Goal: Information Seeking & Learning: Learn about a topic

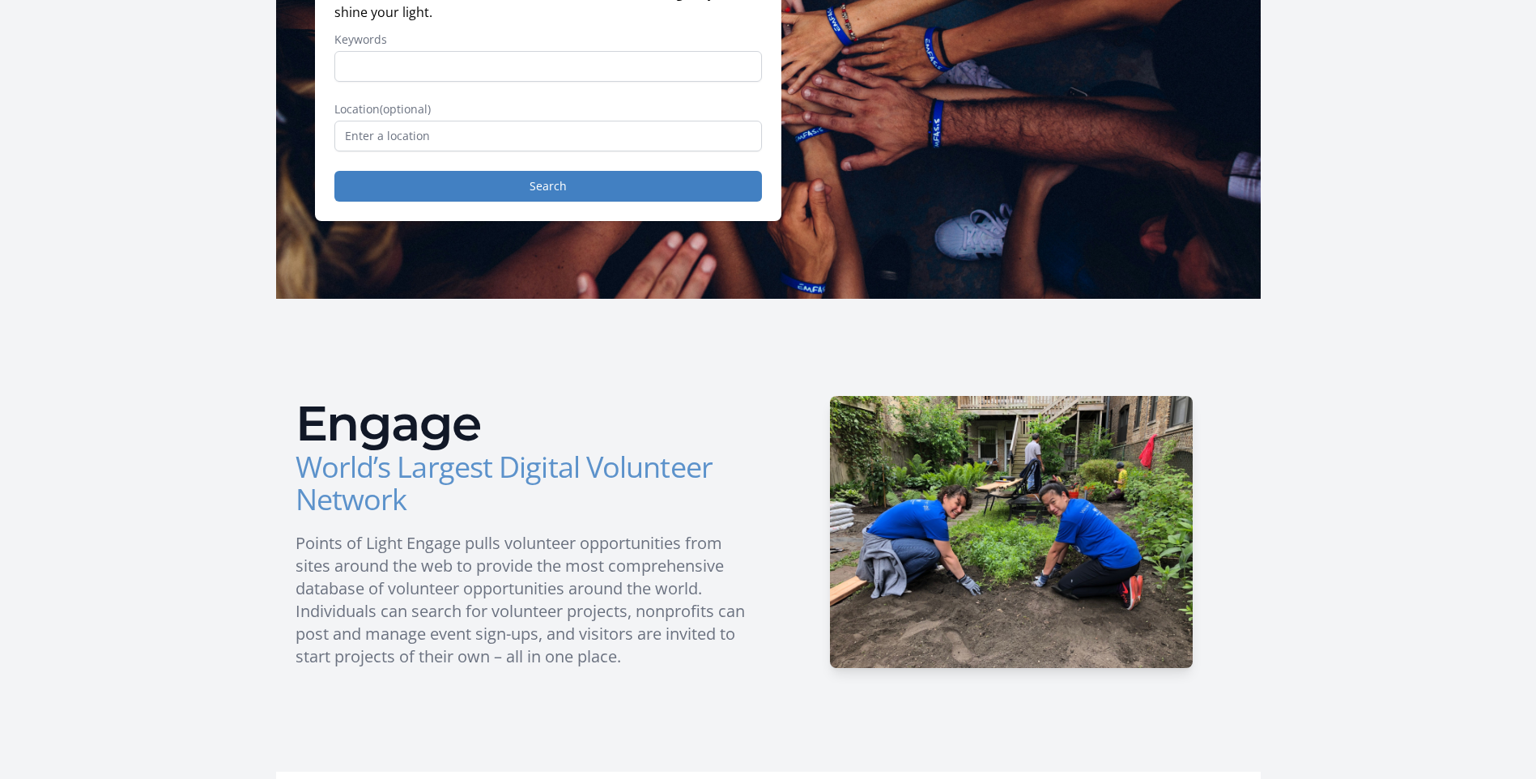
scroll to position [192, 0]
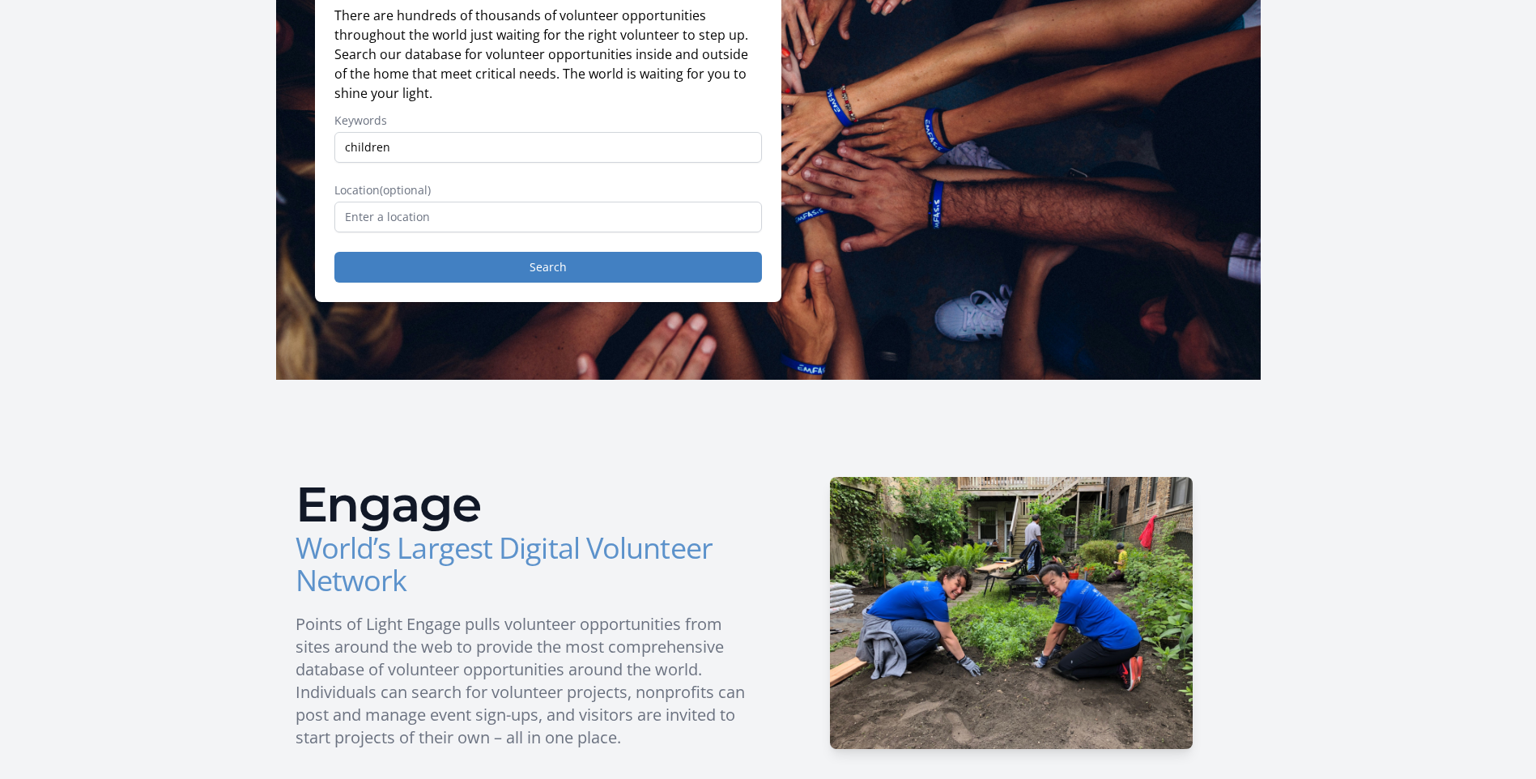
type input "children"
click at [665, 224] on input "text" at bounding box center [547, 217] width 427 height 31
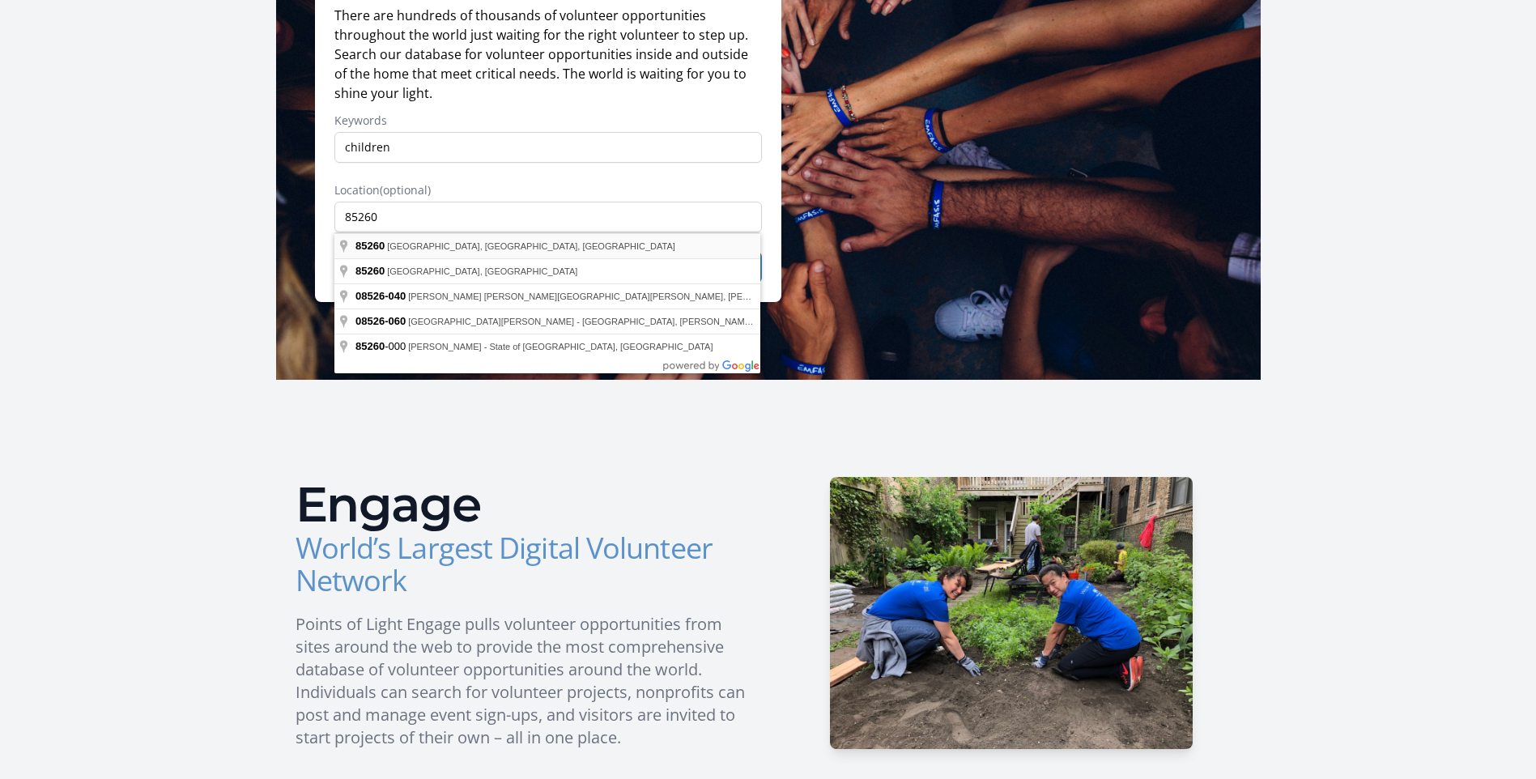
type input "[GEOGRAPHIC_DATA], [GEOGRAPHIC_DATA]"
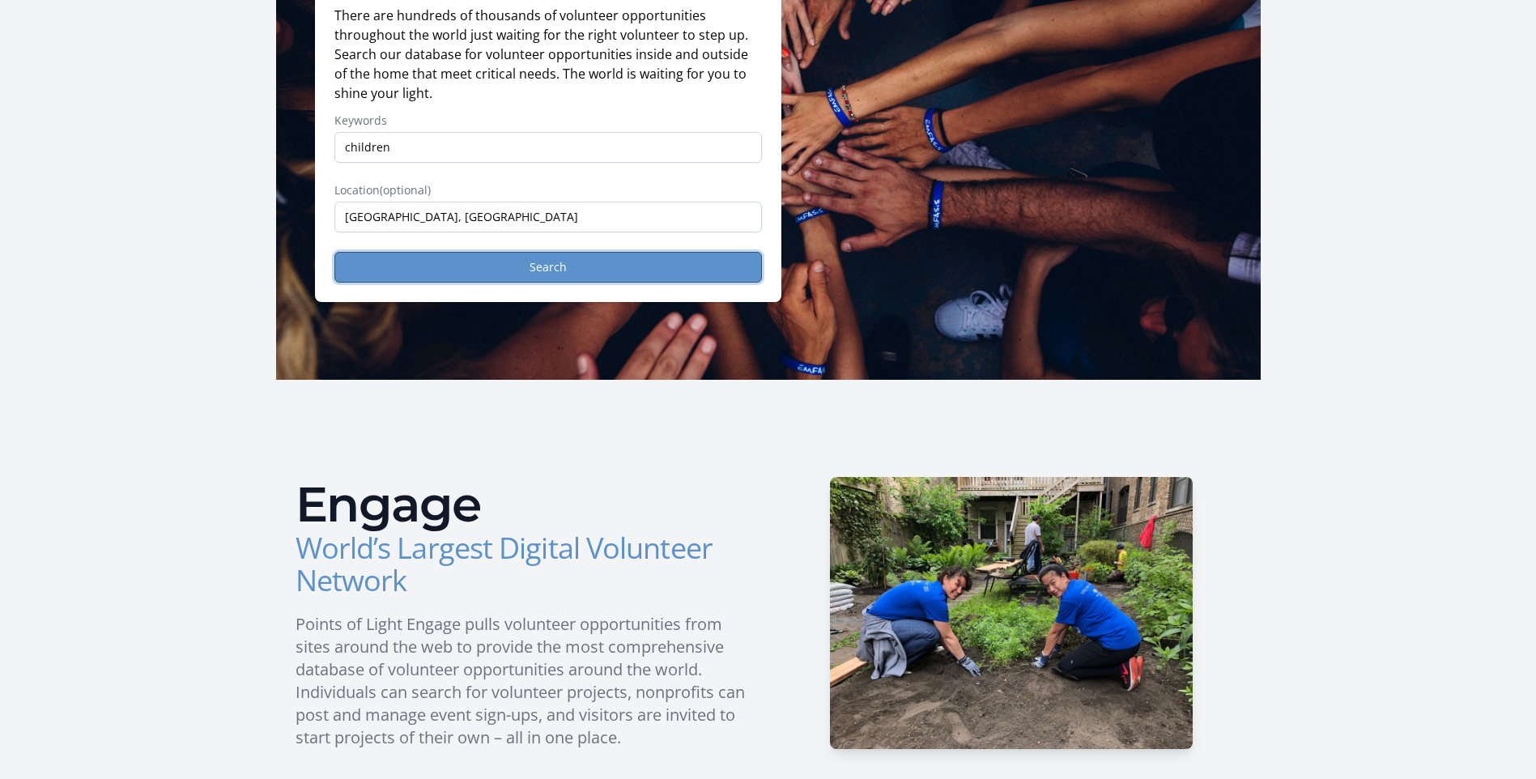
click at [461, 265] on button "Search" at bounding box center [547, 267] width 427 height 31
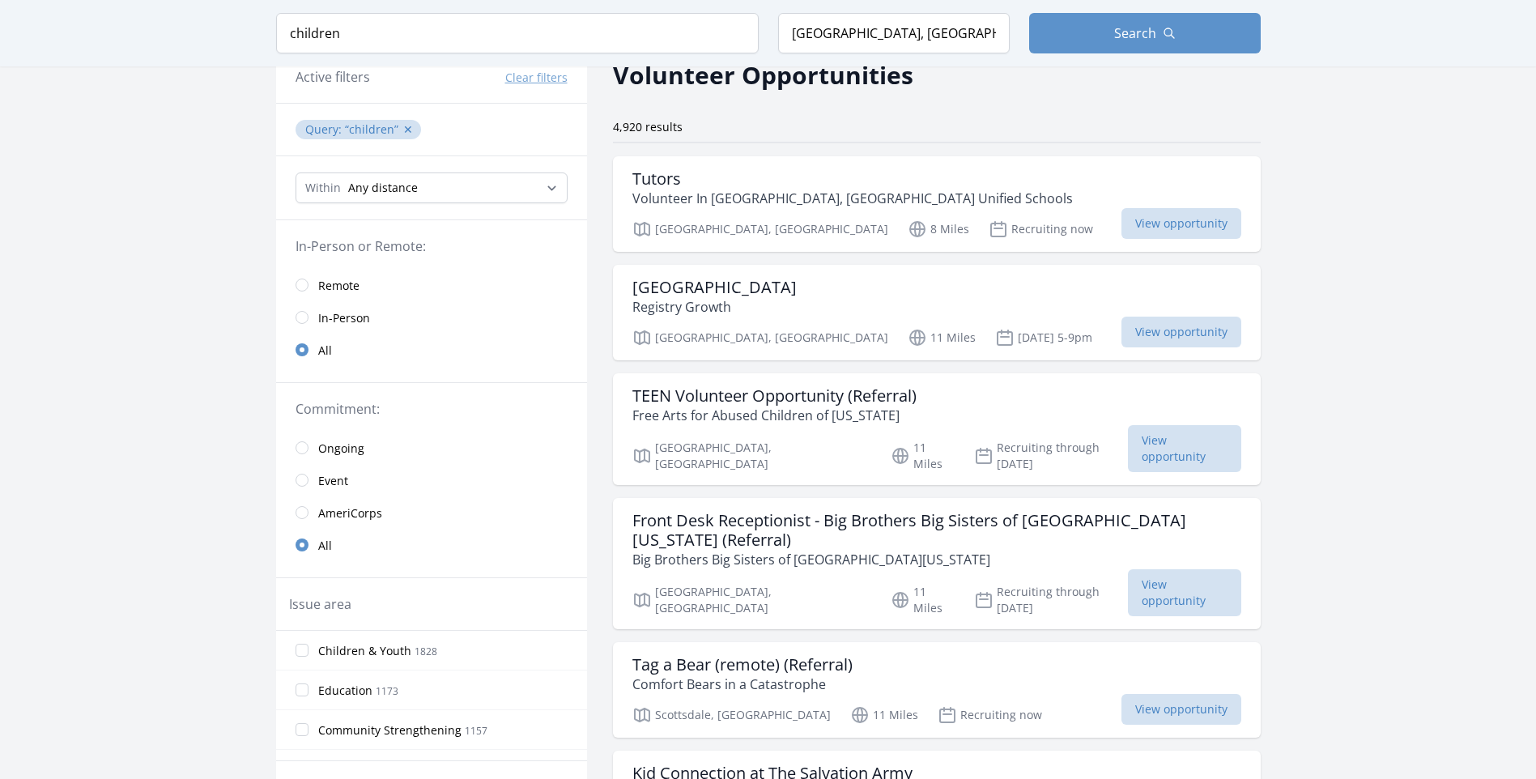
scroll to position [162, 0]
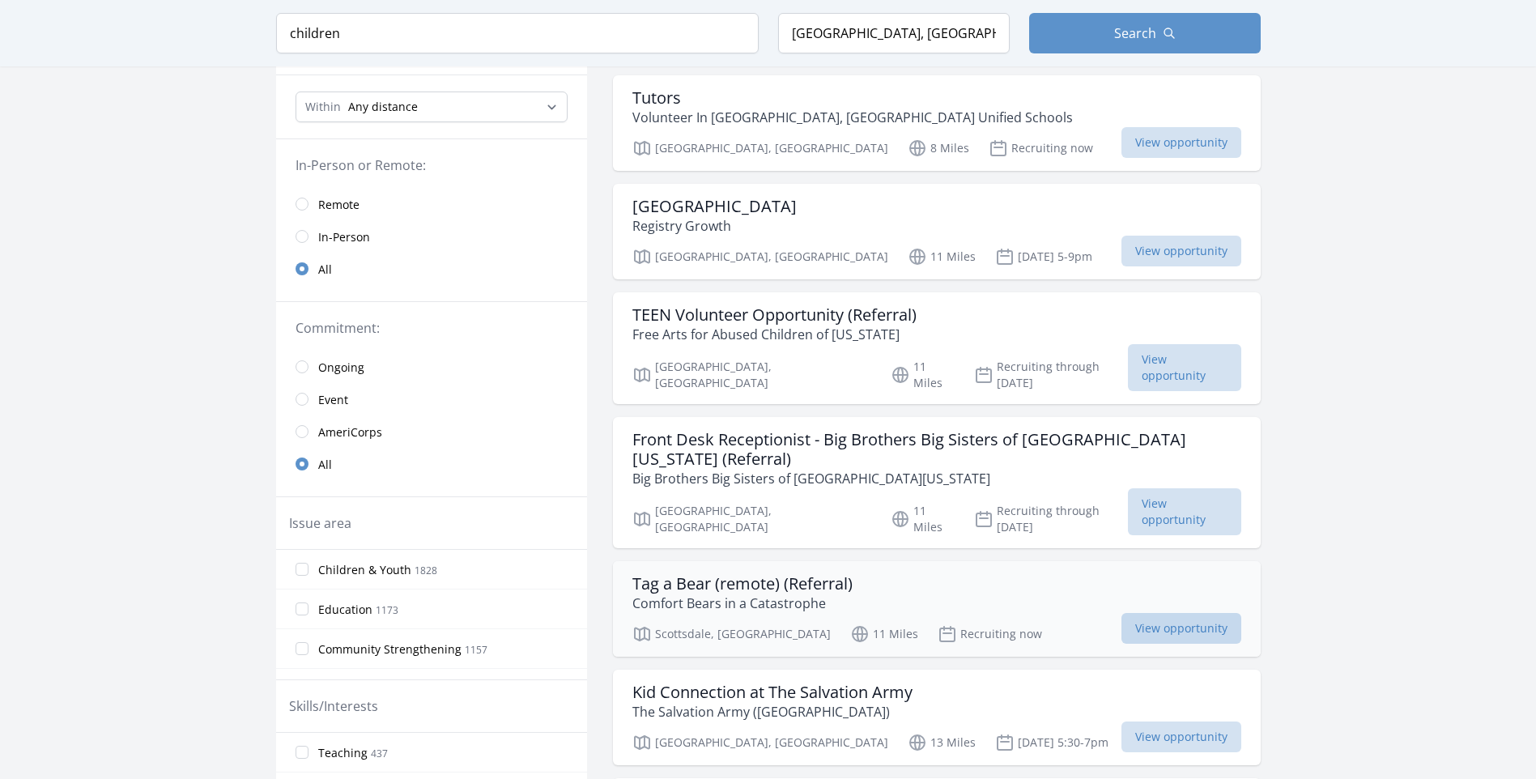
click at [1179, 613] on span "View opportunity" at bounding box center [1181, 628] width 120 height 31
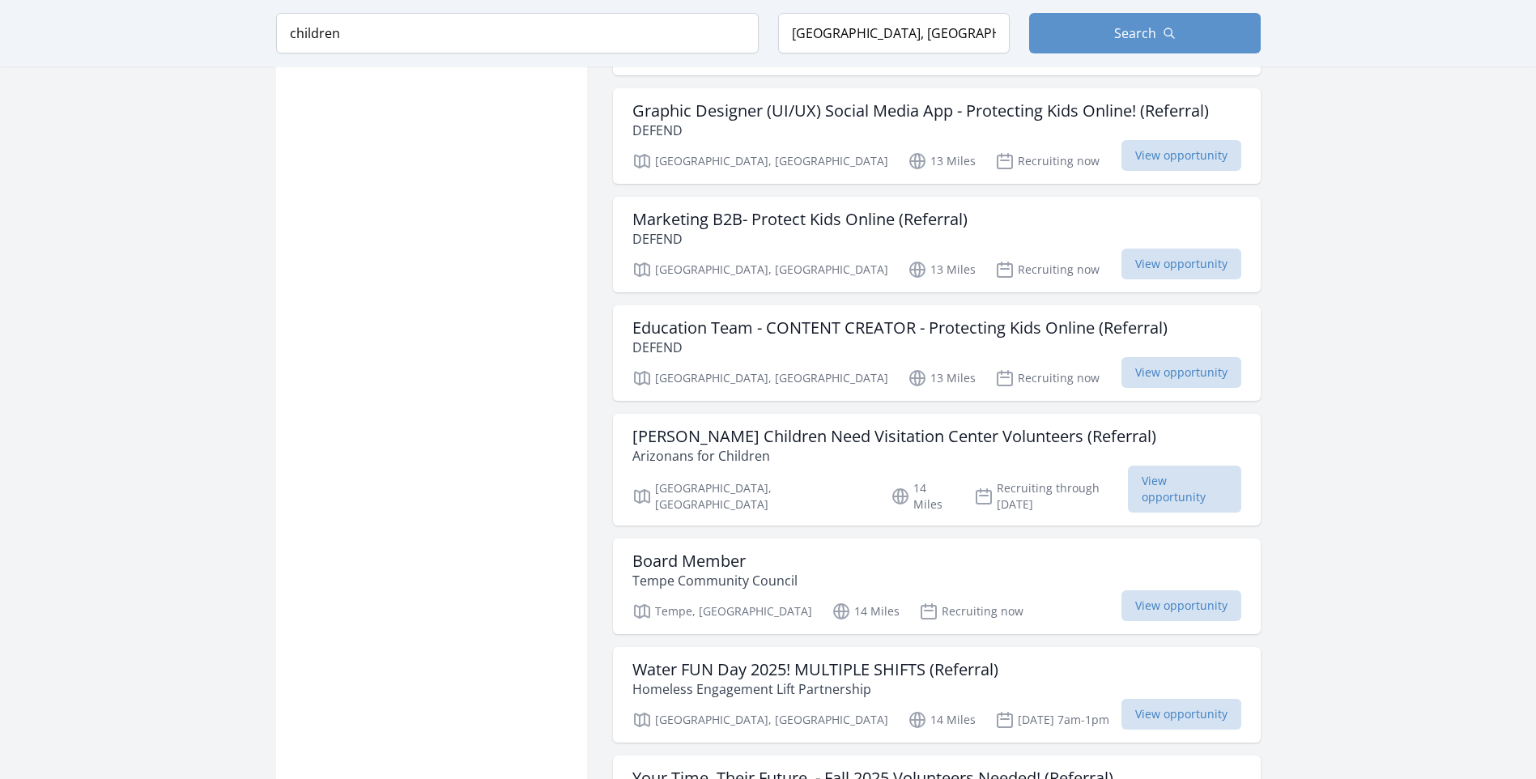
scroll to position [1700, 0]
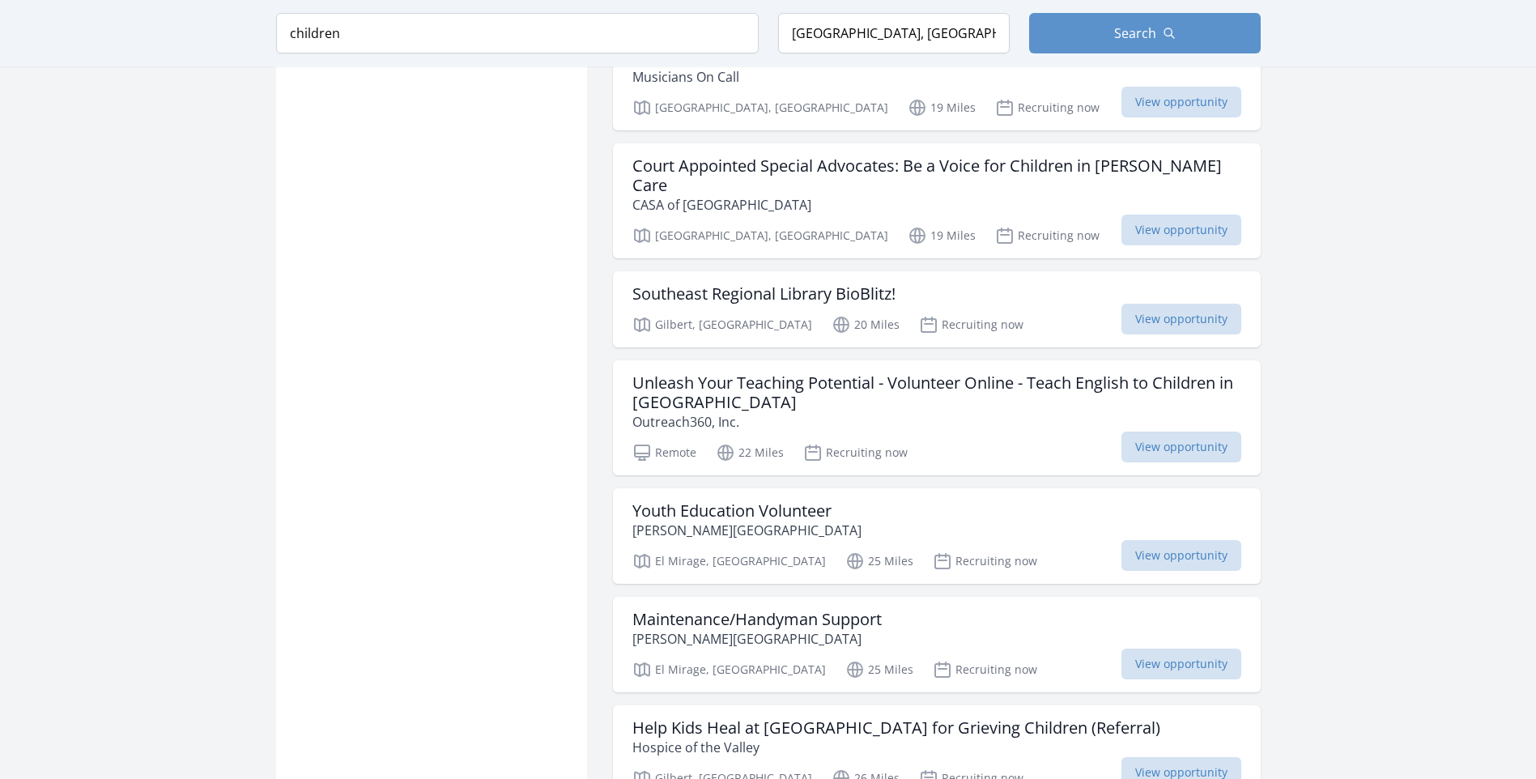
scroll to position [3805, 0]
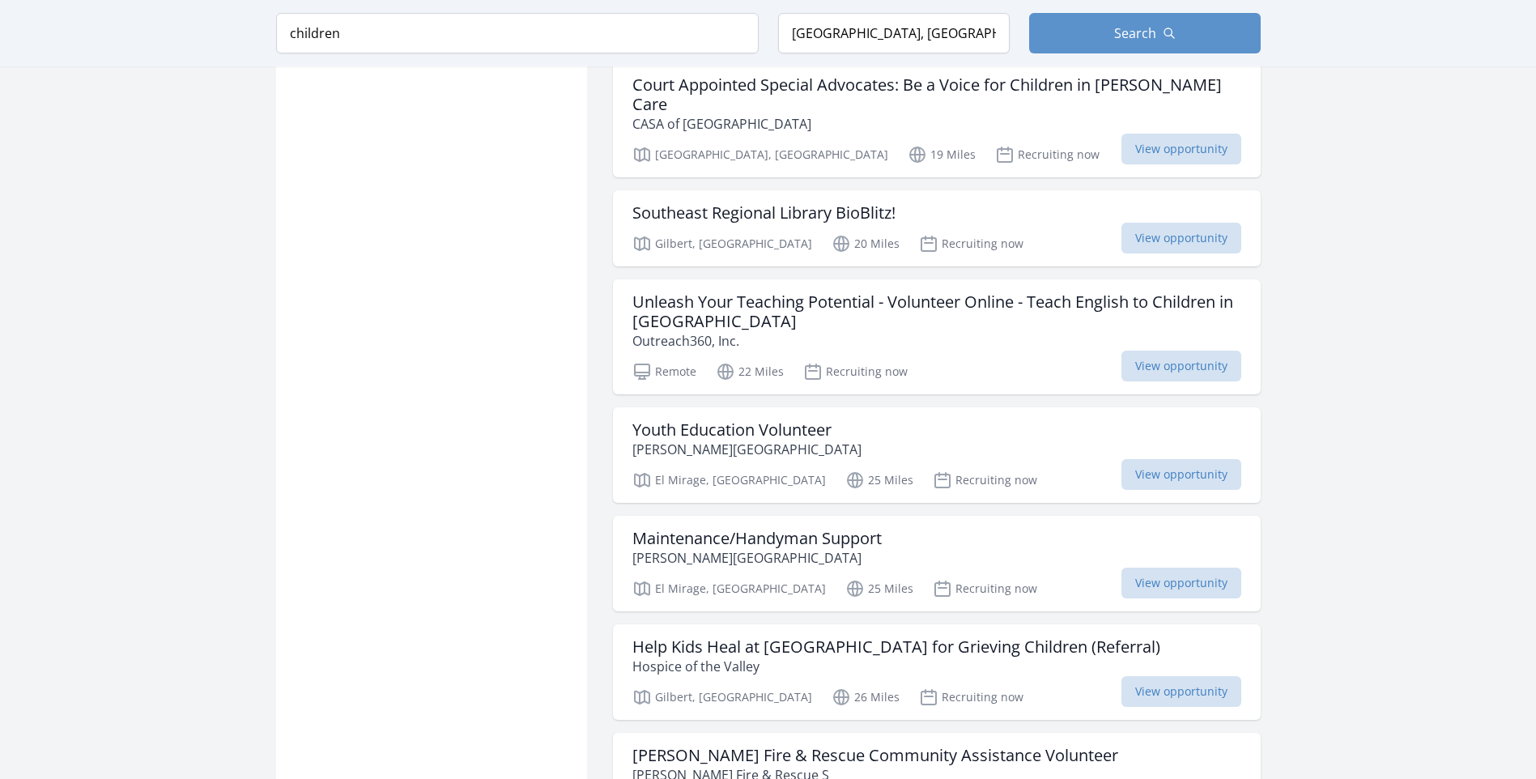
scroll to position [3967, 0]
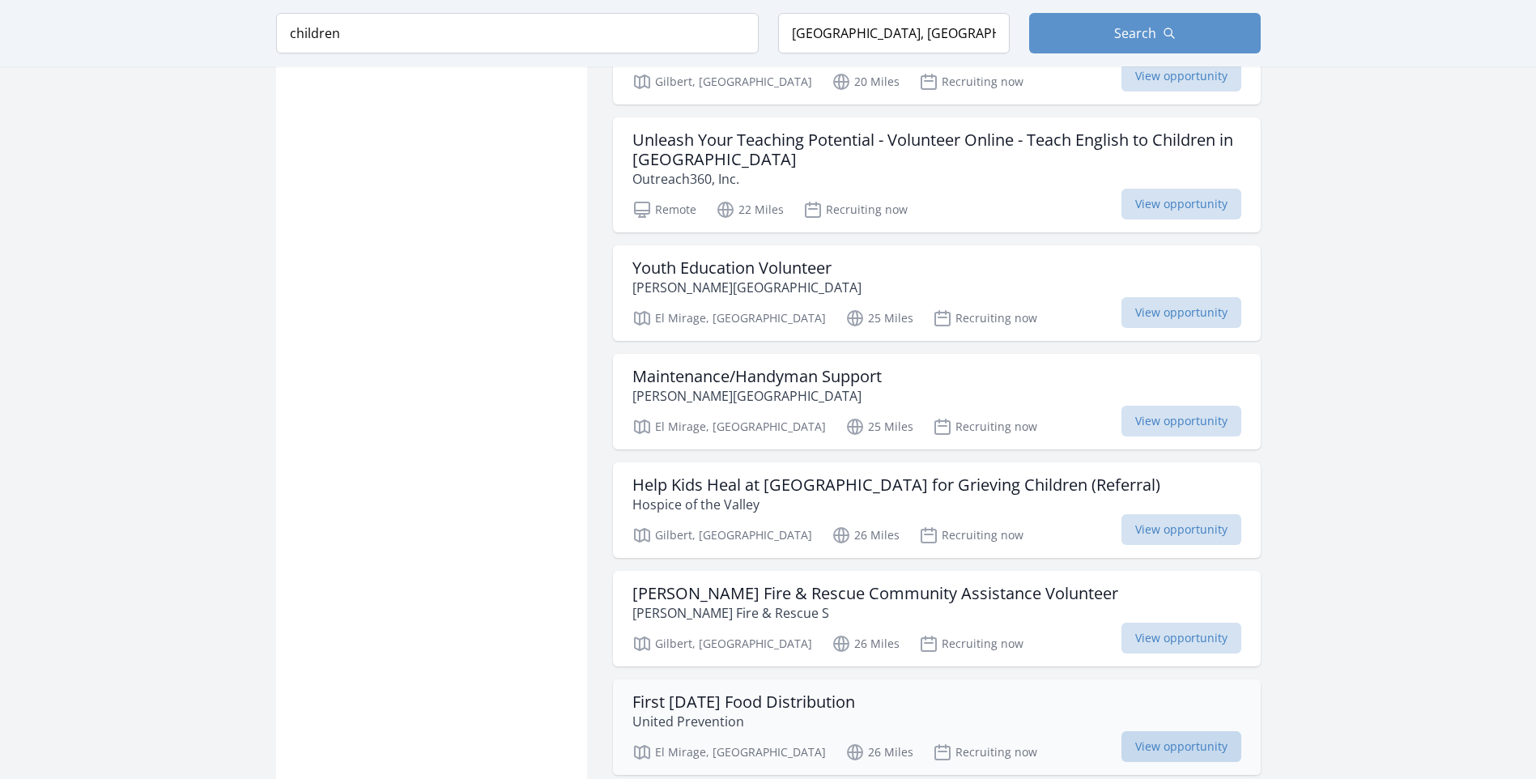
click at [1157, 731] on span "View opportunity" at bounding box center [1181, 746] width 120 height 31
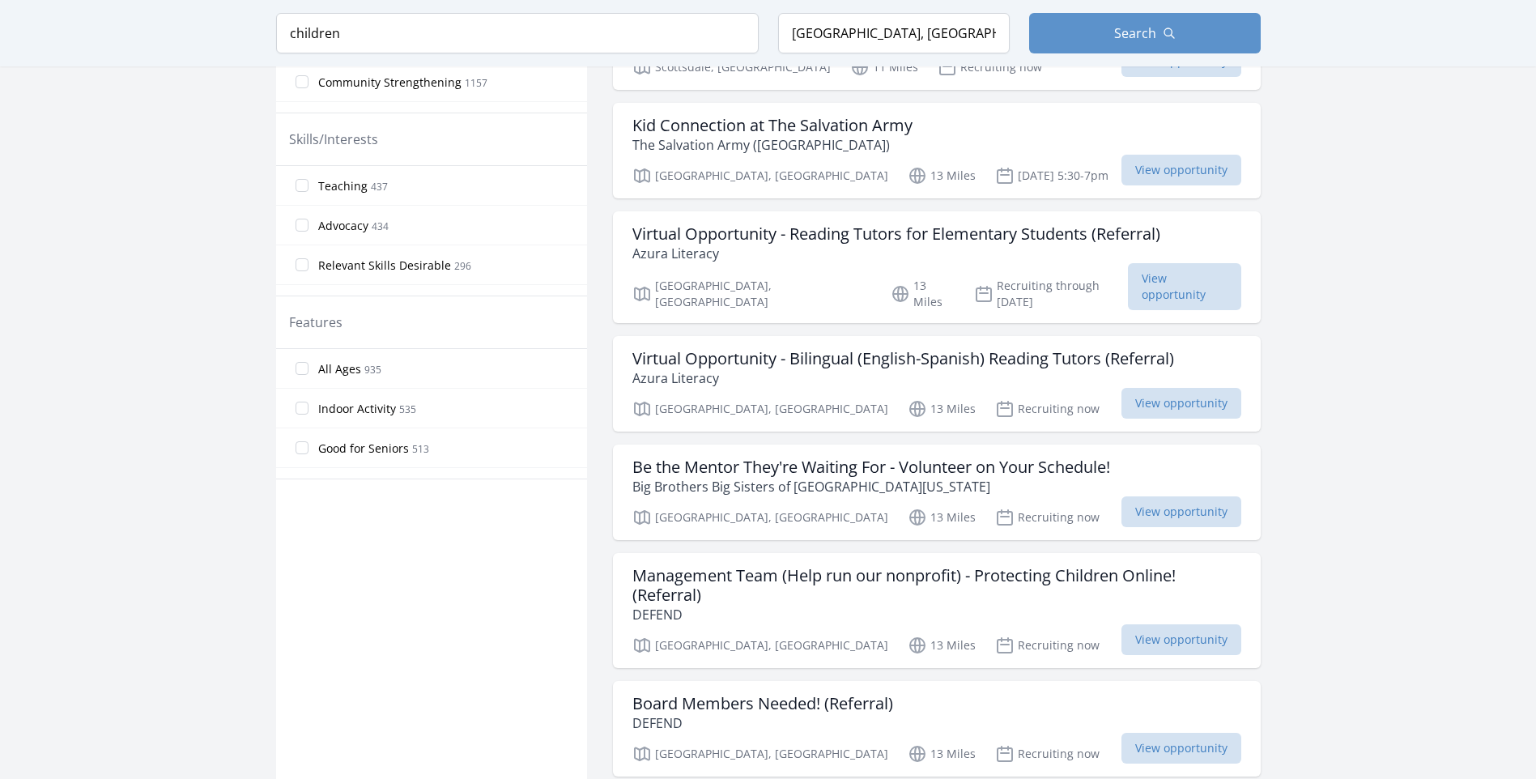
scroll to position [81, 0]
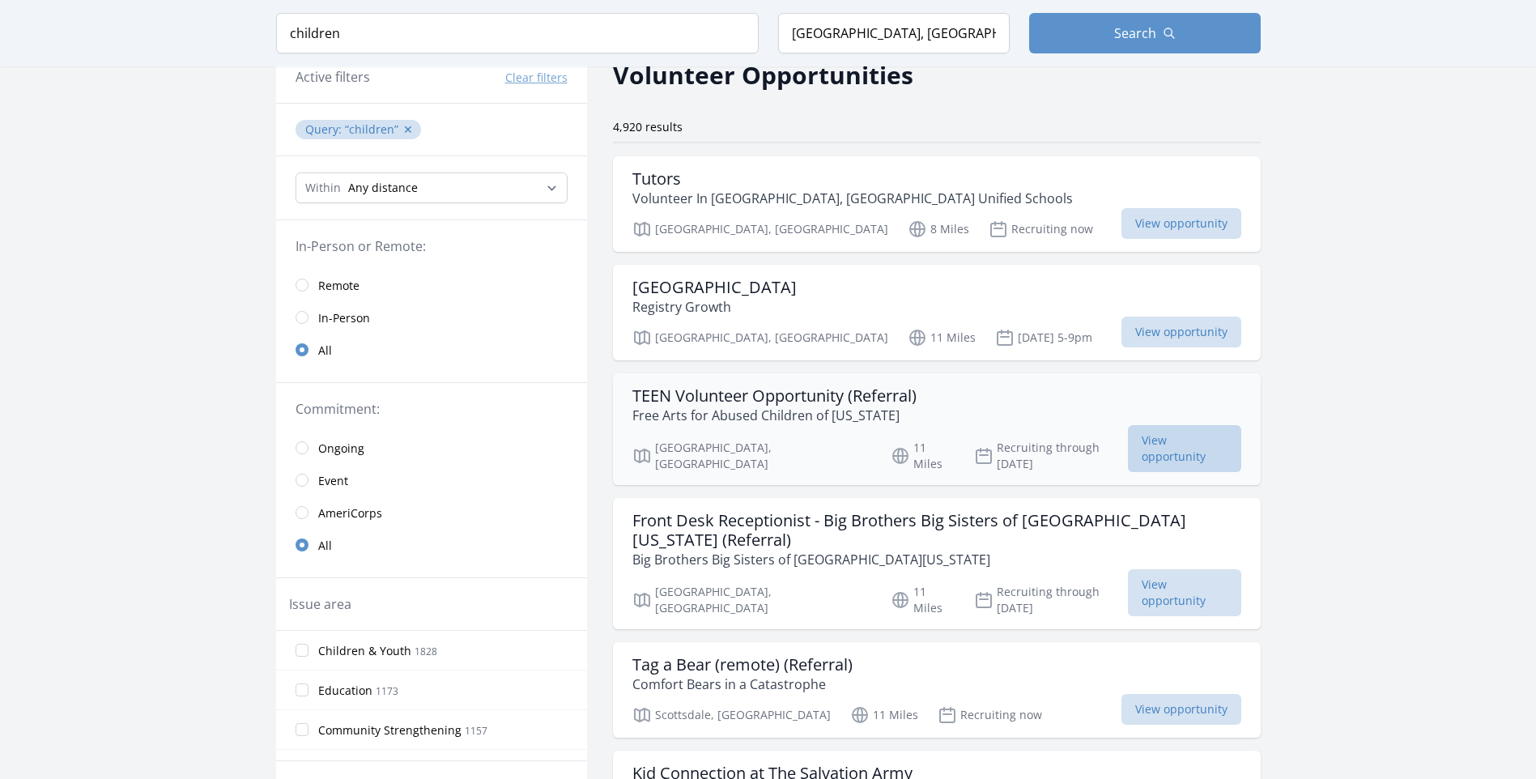
click at [1191, 439] on span "View opportunity" at bounding box center [1184, 448] width 113 height 47
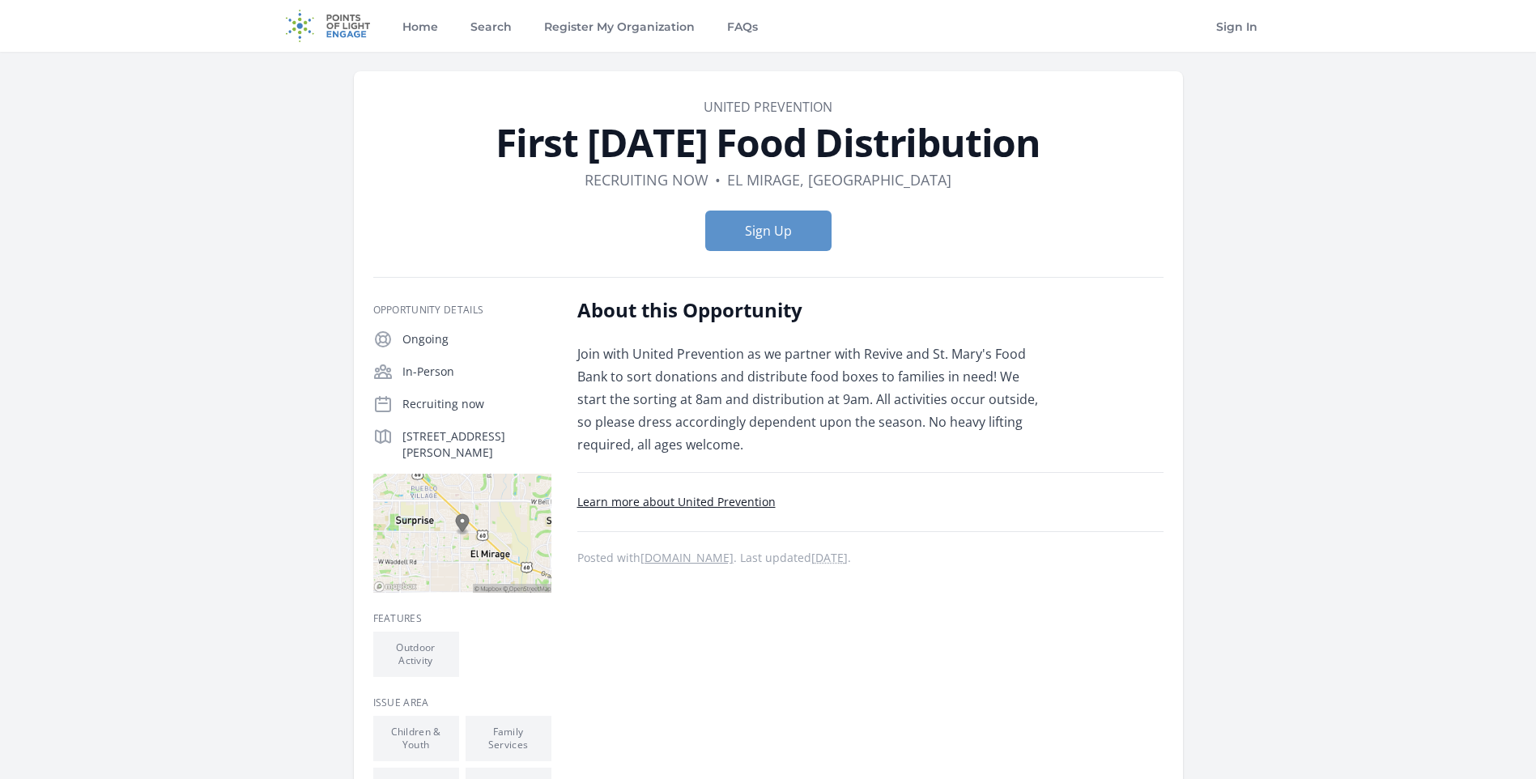
click at [730, 506] on link "Learn more about United Prevention" at bounding box center [676, 501] width 198 height 15
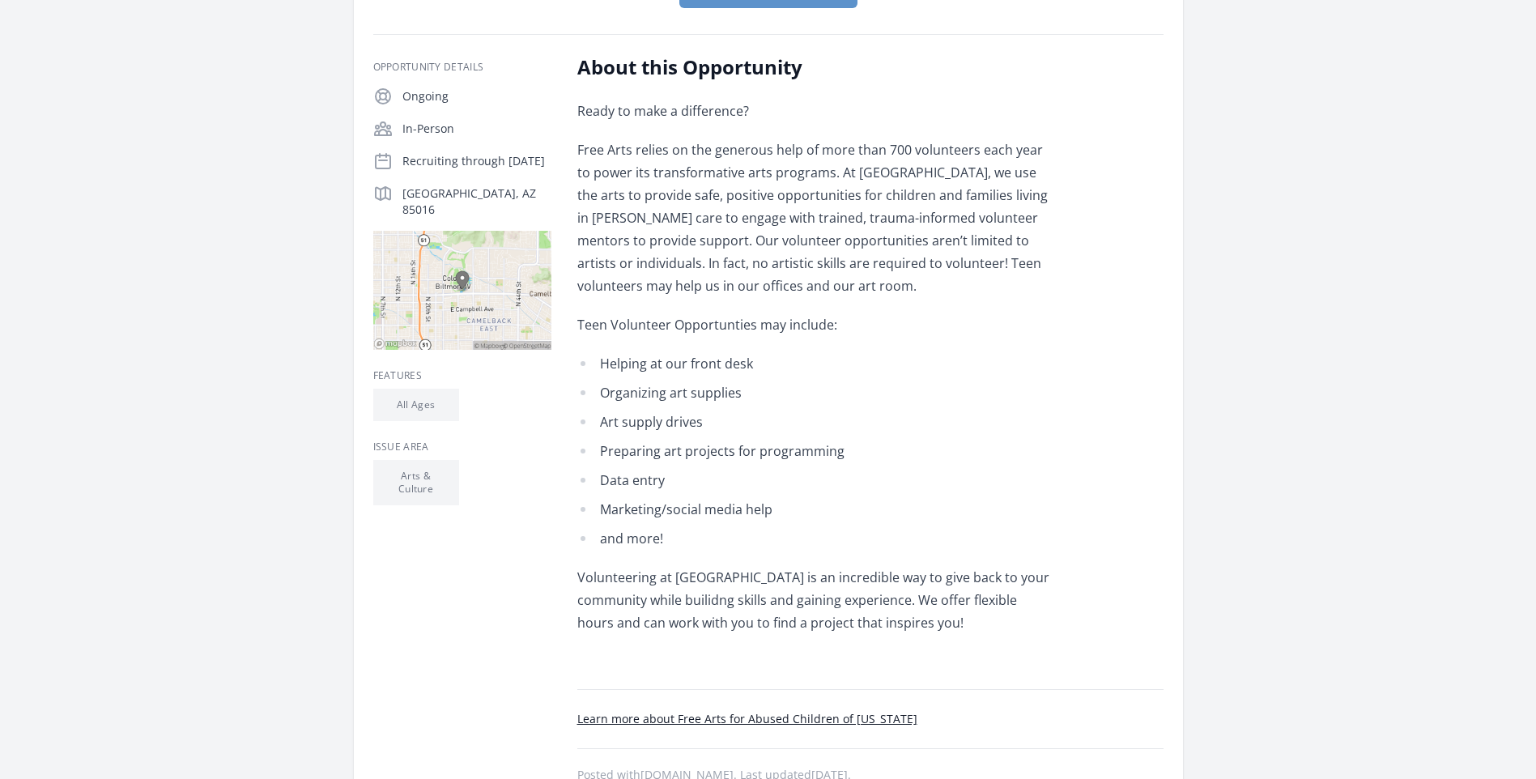
scroll to position [324, 0]
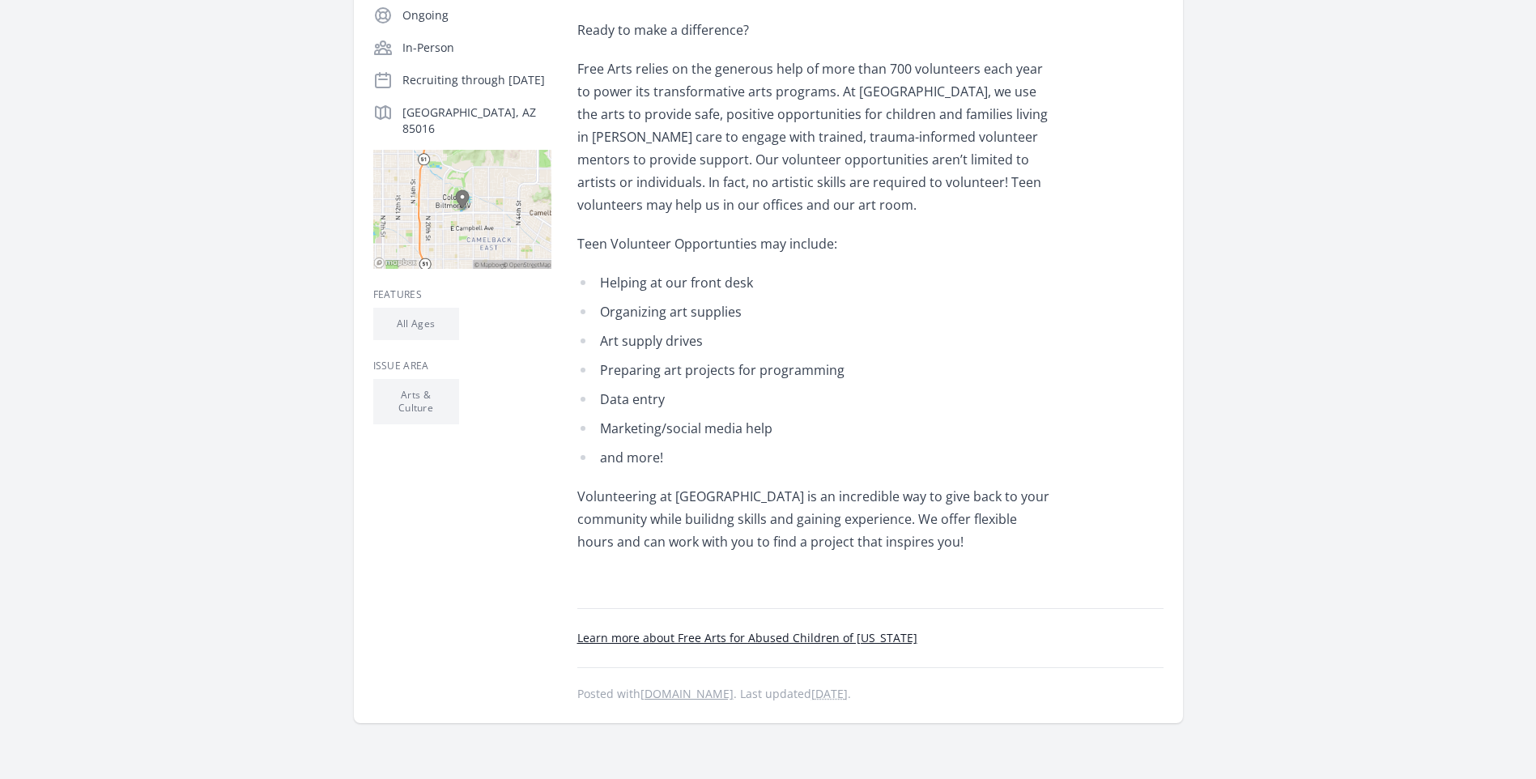
click at [752, 642] on link "Learn more about Free Arts for Abused Children of [US_STATE]" at bounding box center [747, 637] width 340 height 15
